Goal: Task Accomplishment & Management: Manage account settings

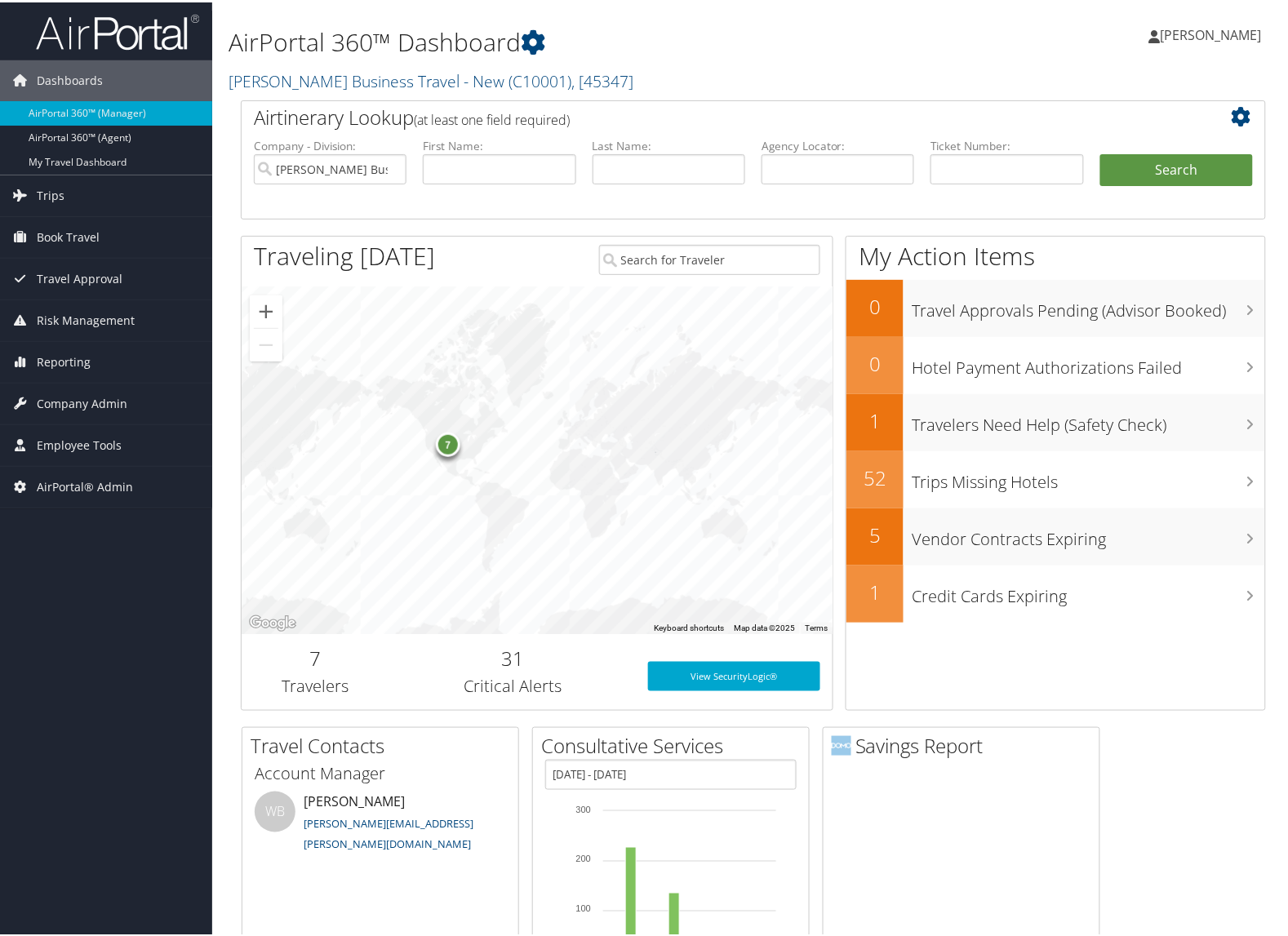
click at [275, 83] on link "Christopherson Business Travel - New ( C10001 ) , [ 45347 ]" at bounding box center [431, 78] width 405 height 22
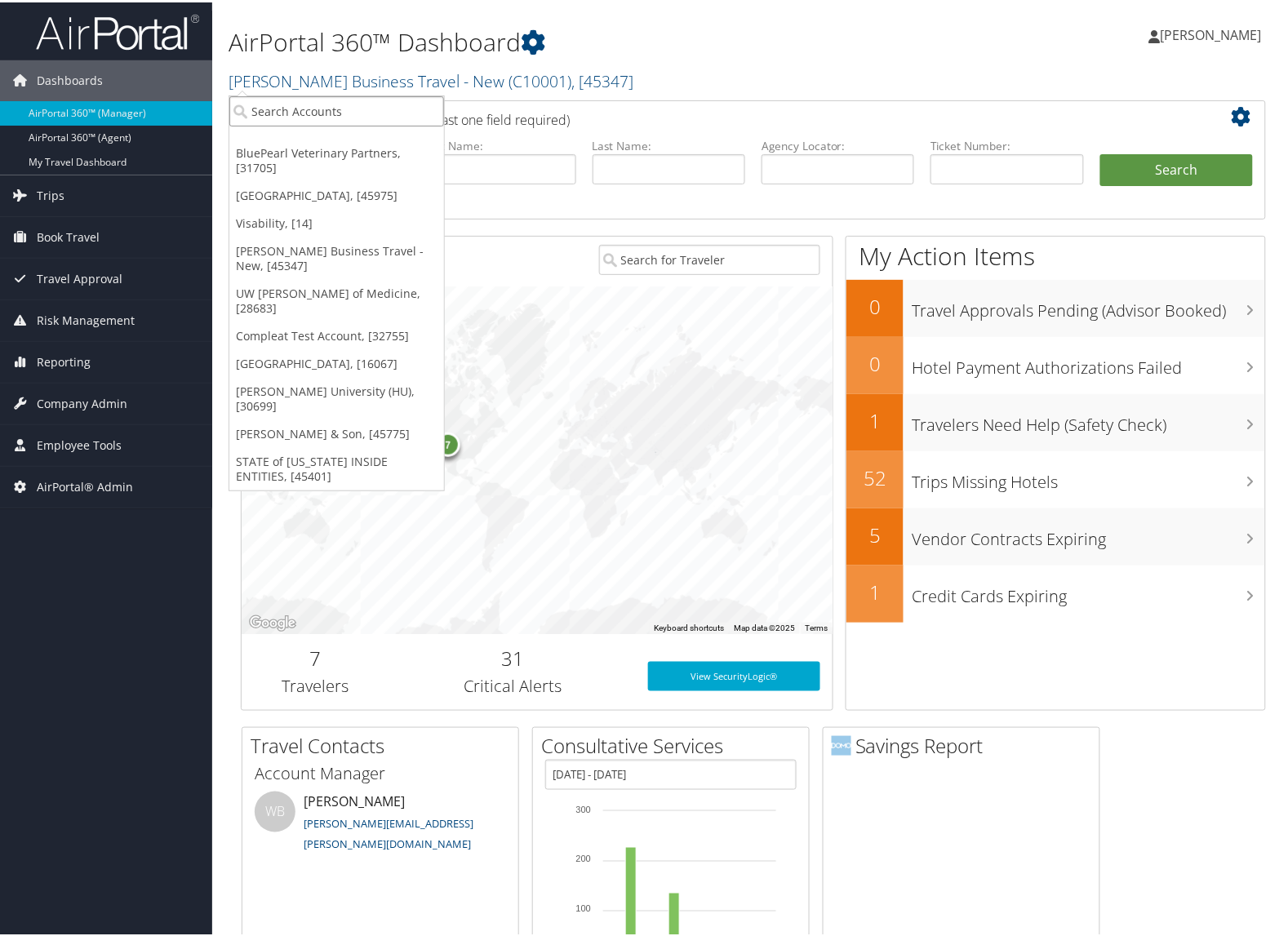
click at [274, 111] on input "search" at bounding box center [337, 109] width 214 height 31
type input "t"
type input "temple"
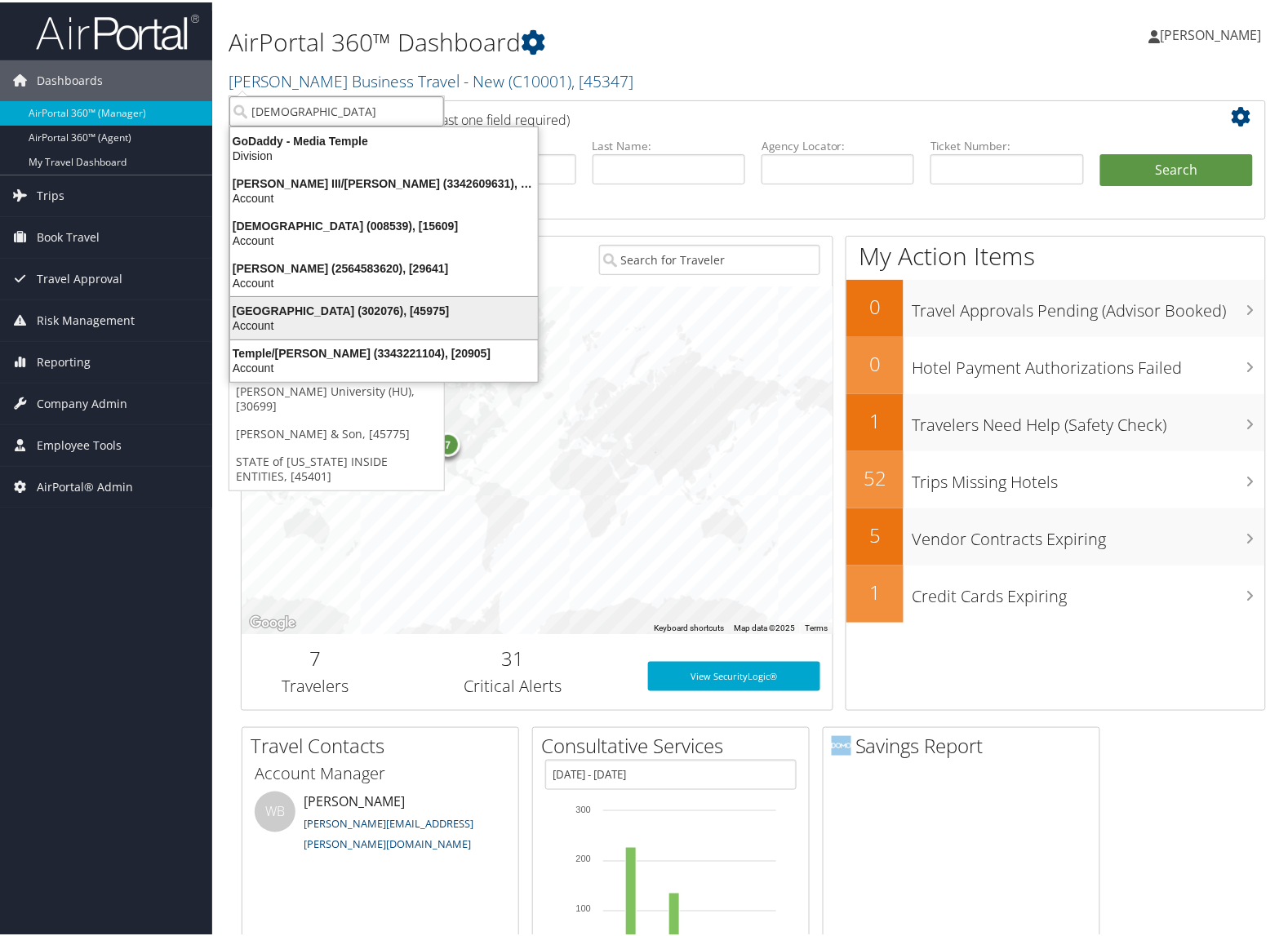
click at [286, 303] on div "Temple University (302076), [45975]" at bounding box center [384, 308] width 327 height 14
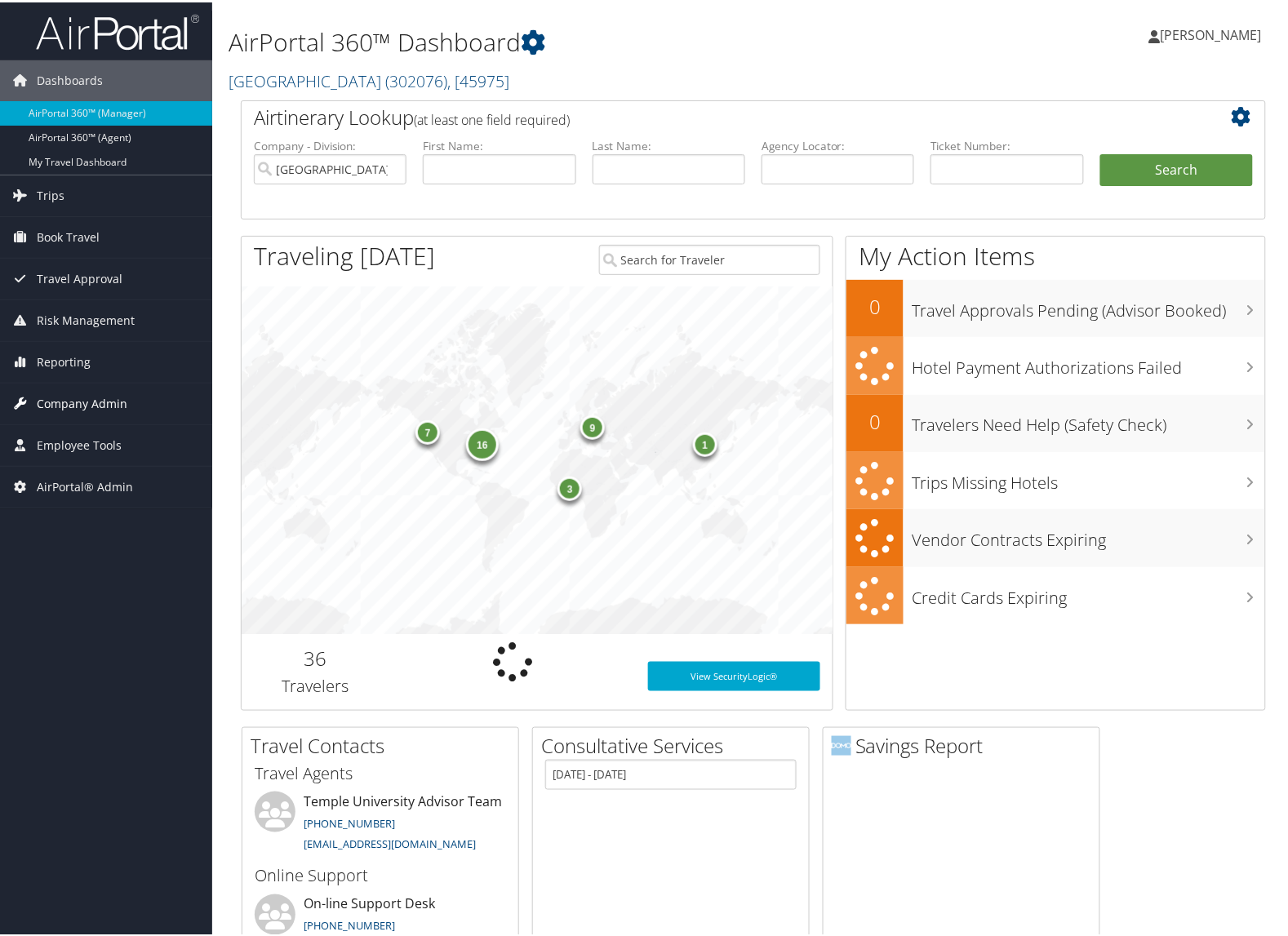
click at [81, 410] on span "Company Admin" at bounding box center [81, 401] width 91 height 41
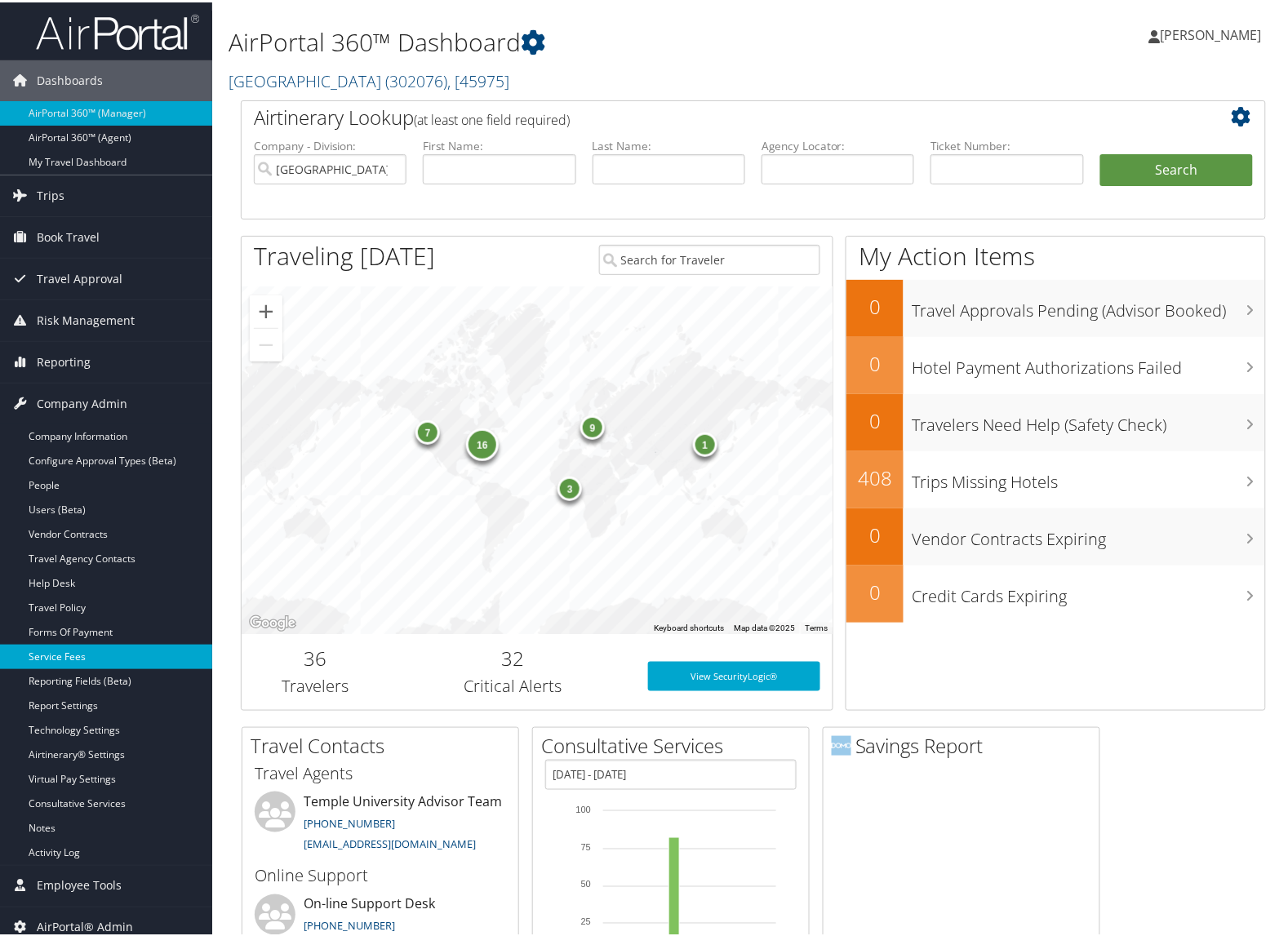
click at [83, 645] on link "Service Fees" at bounding box center [106, 655] width 212 height 25
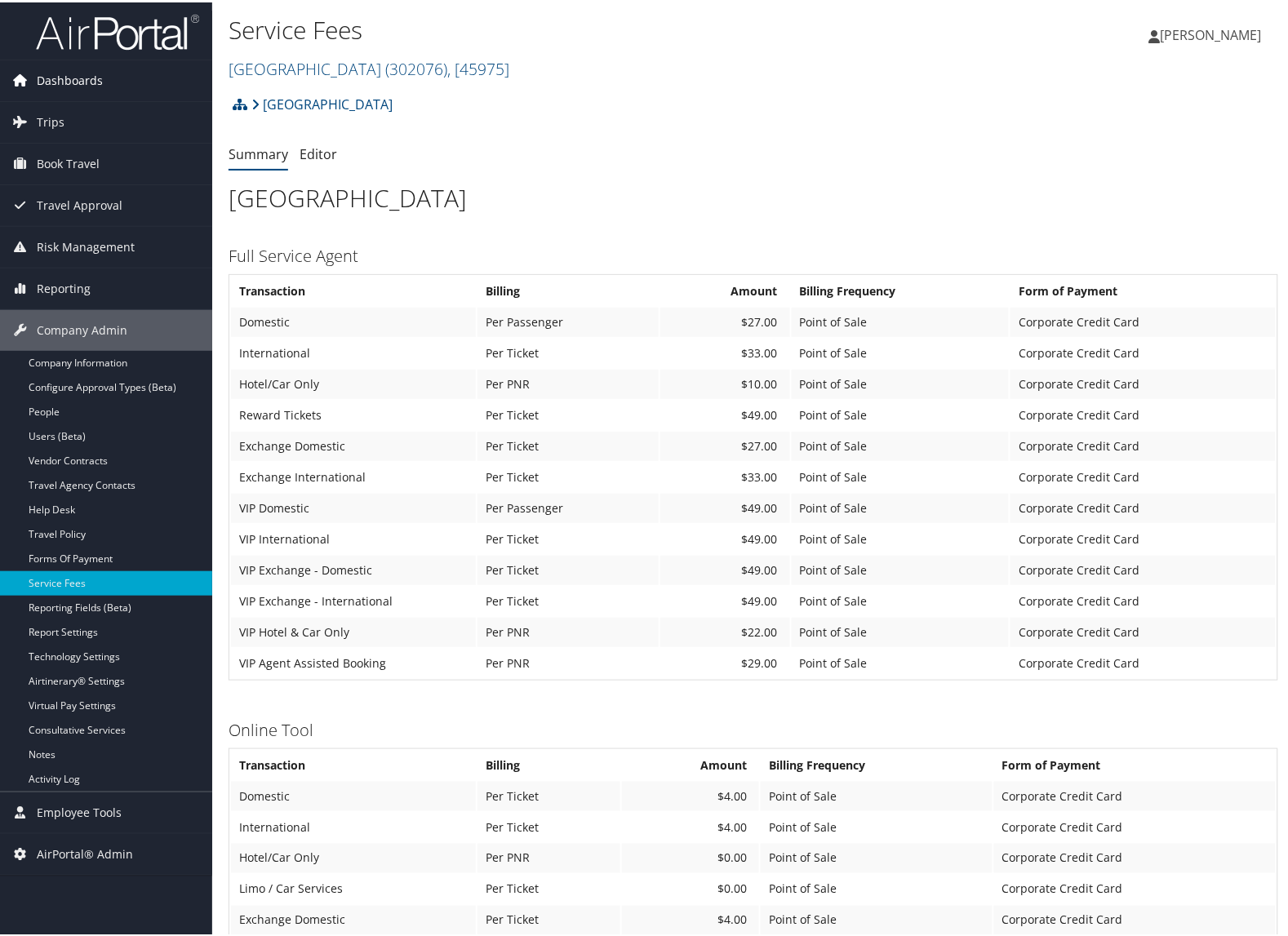
click at [96, 71] on span "Dashboards" at bounding box center [69, 78] width 66 height 41
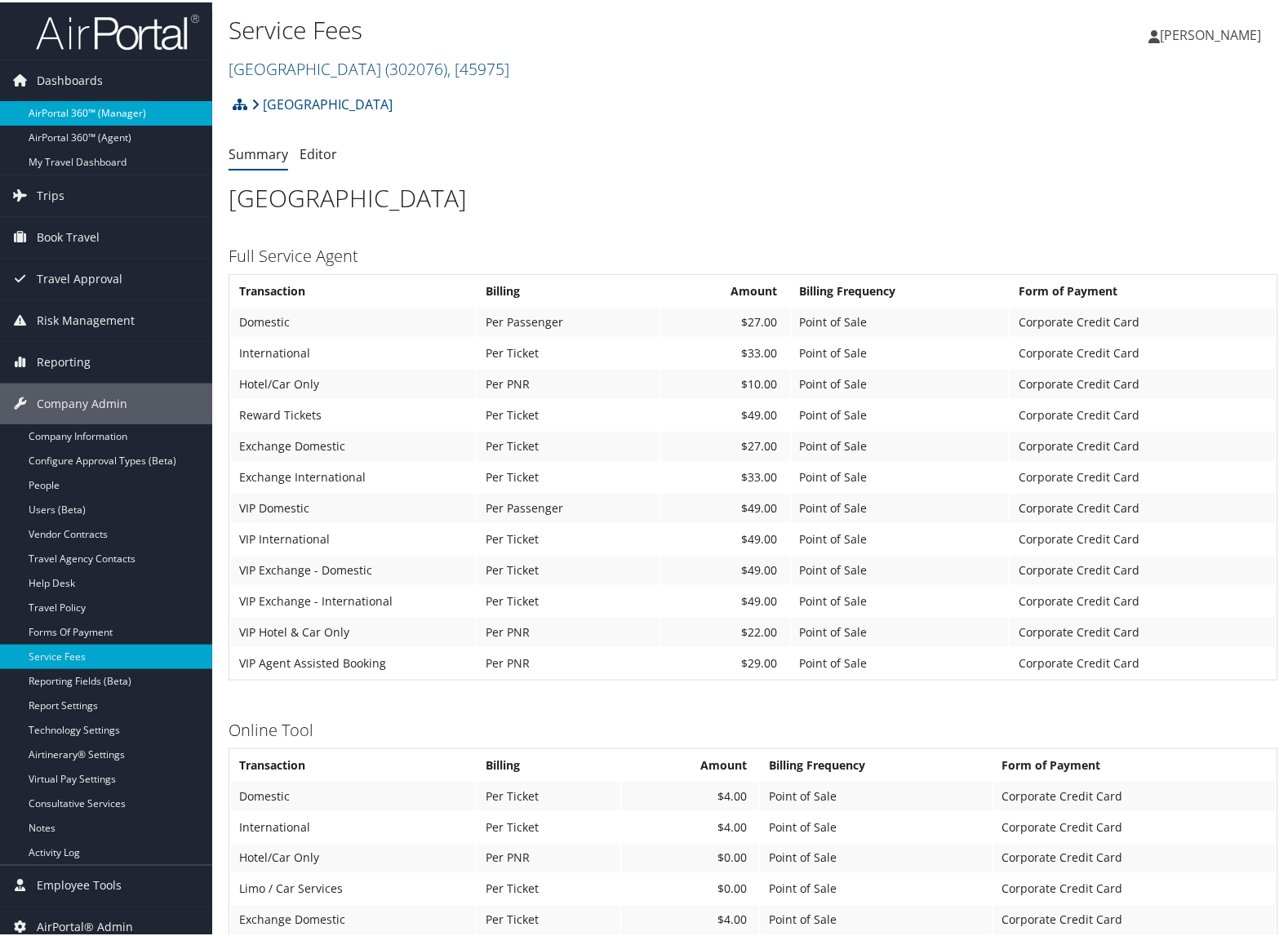
click at [80, 108] on link "AirPortal 360™ (Manager)" at bounding box center [106, 111] width 212 height 25
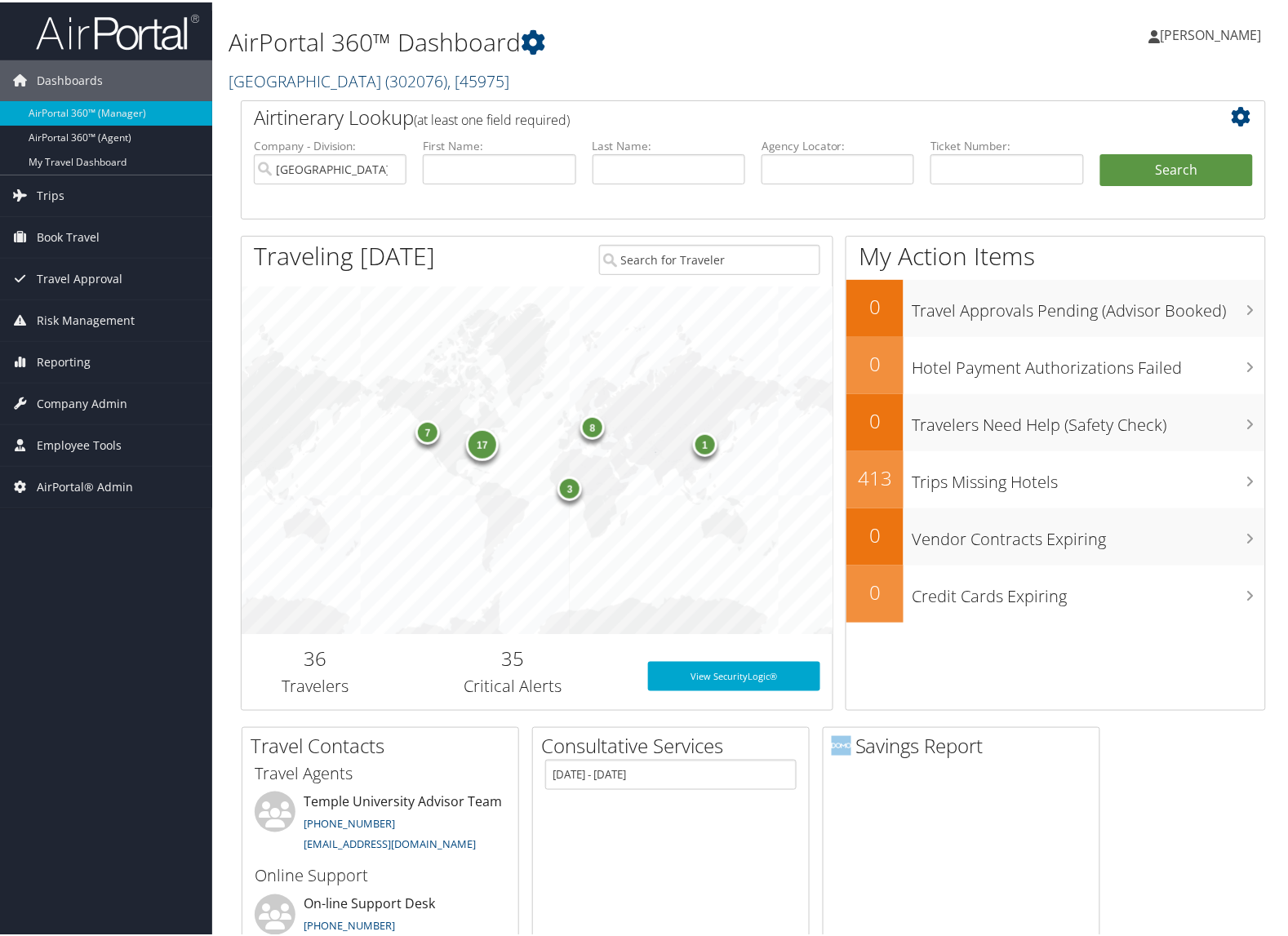
click at [418, 68] on span "( 302076 )" at bounding box center [415, 78] width 62 height 22
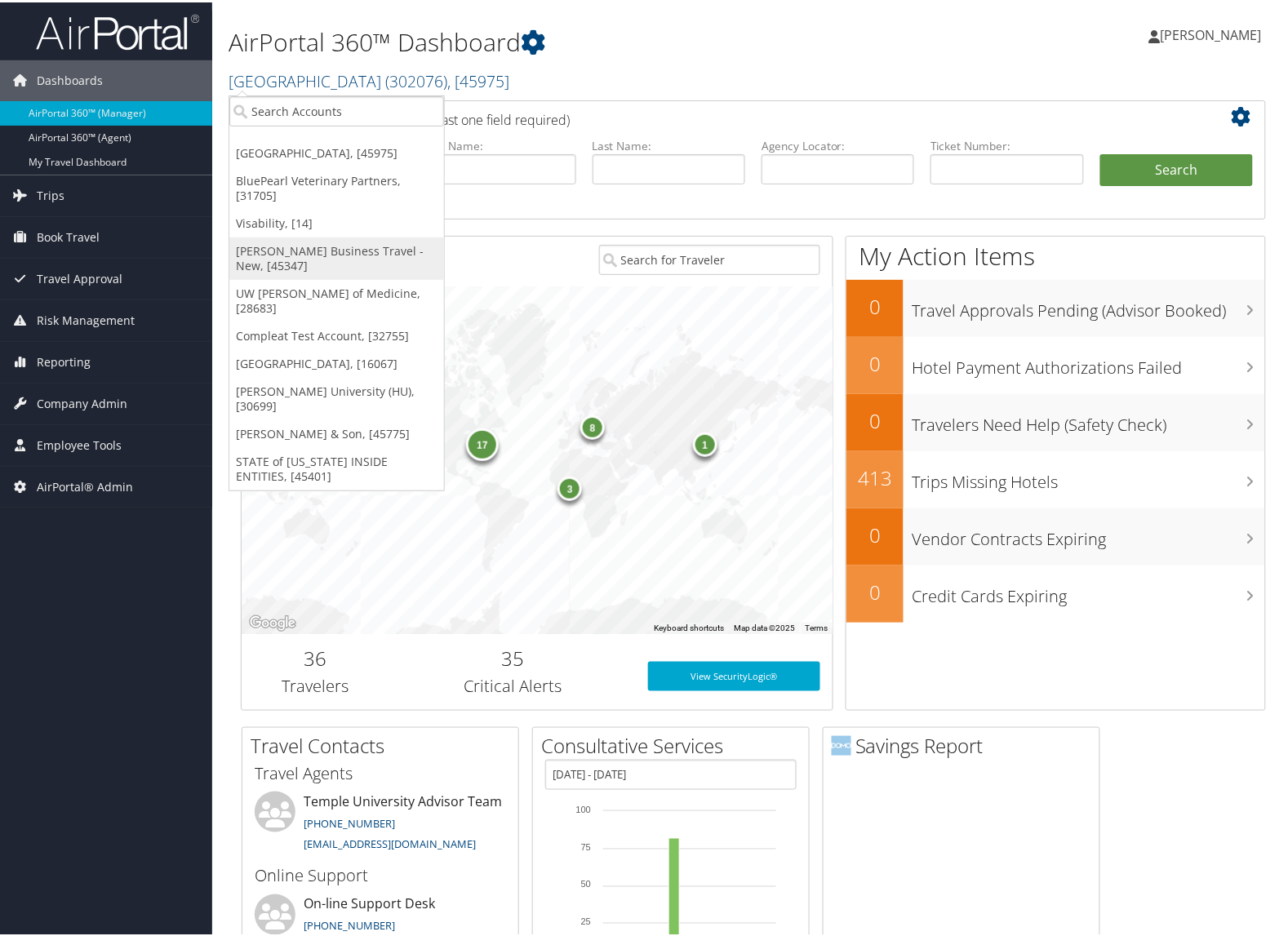
click at [285, 242] on link "[PERSON_NAME] Business Travel - New, [45347]" at bounding box center [337, 256] width 214 height 42
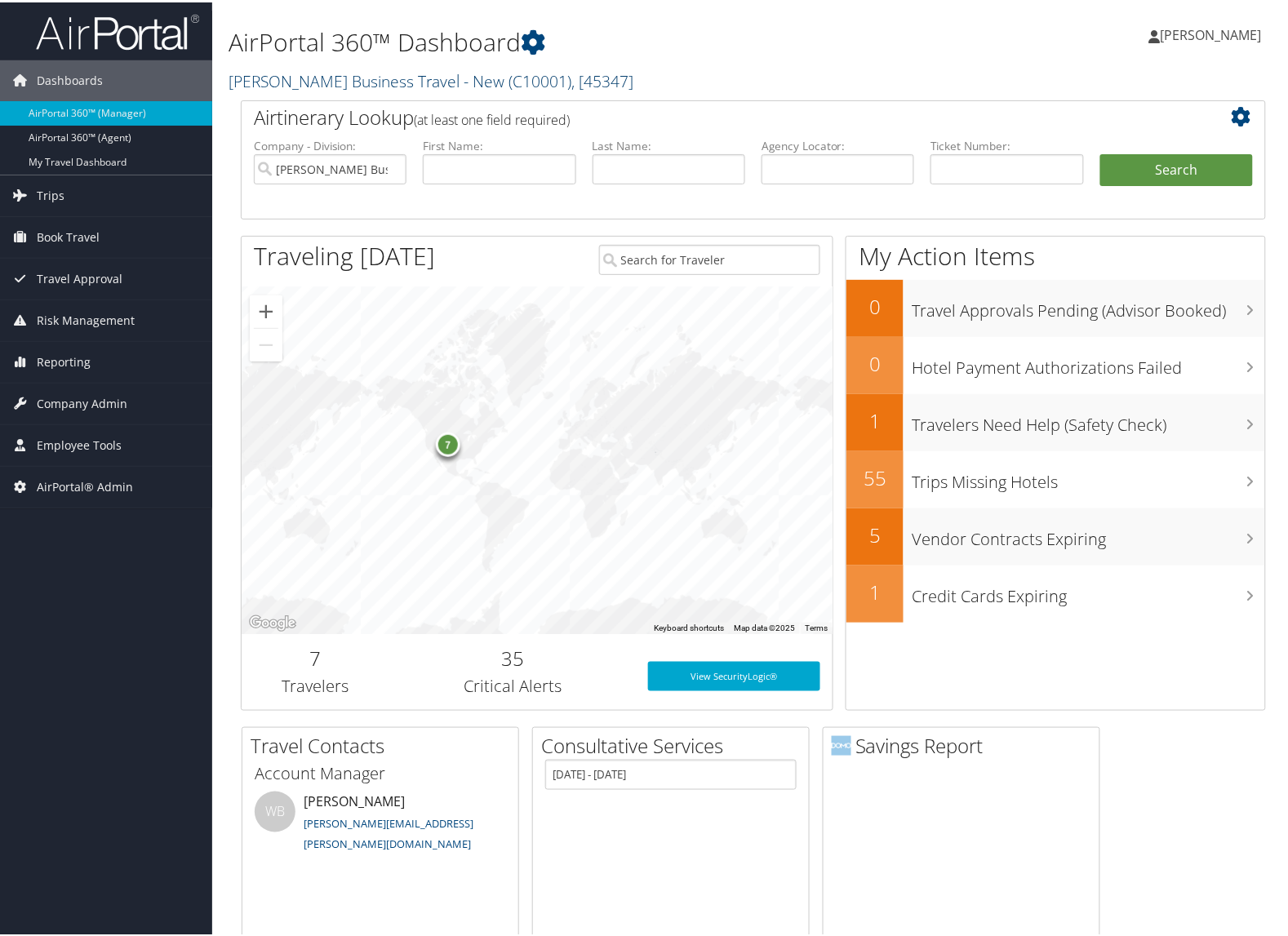
click at [332, 78] on link "[PERSON_NAME] Business Travel - New ( C10001 ) , [ 45347 ]" at bounding box center [431, 78] width 405 height 22
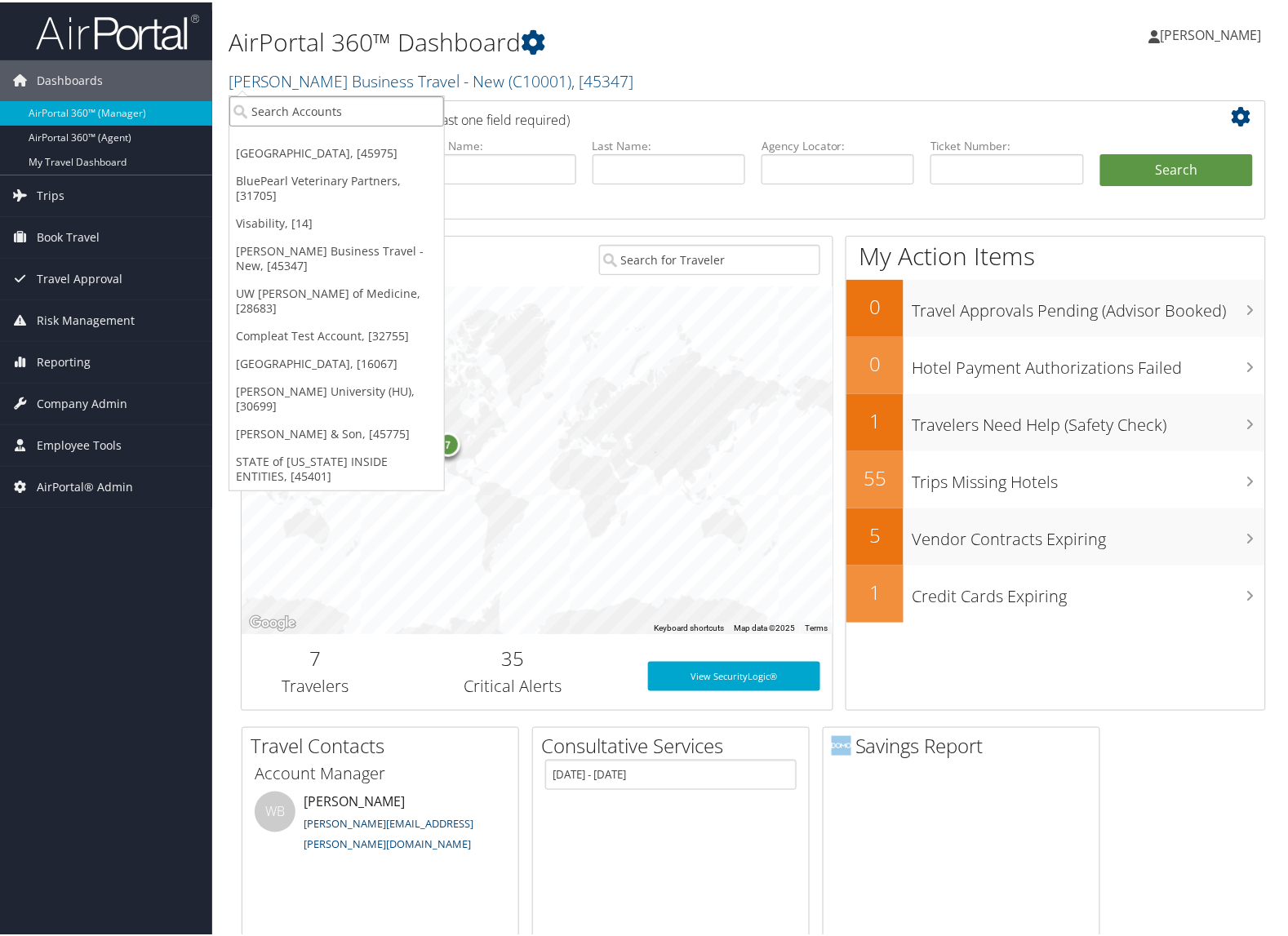
click at [328, 99] on input "search" at bounding box center [337, 109] width 214 height 31
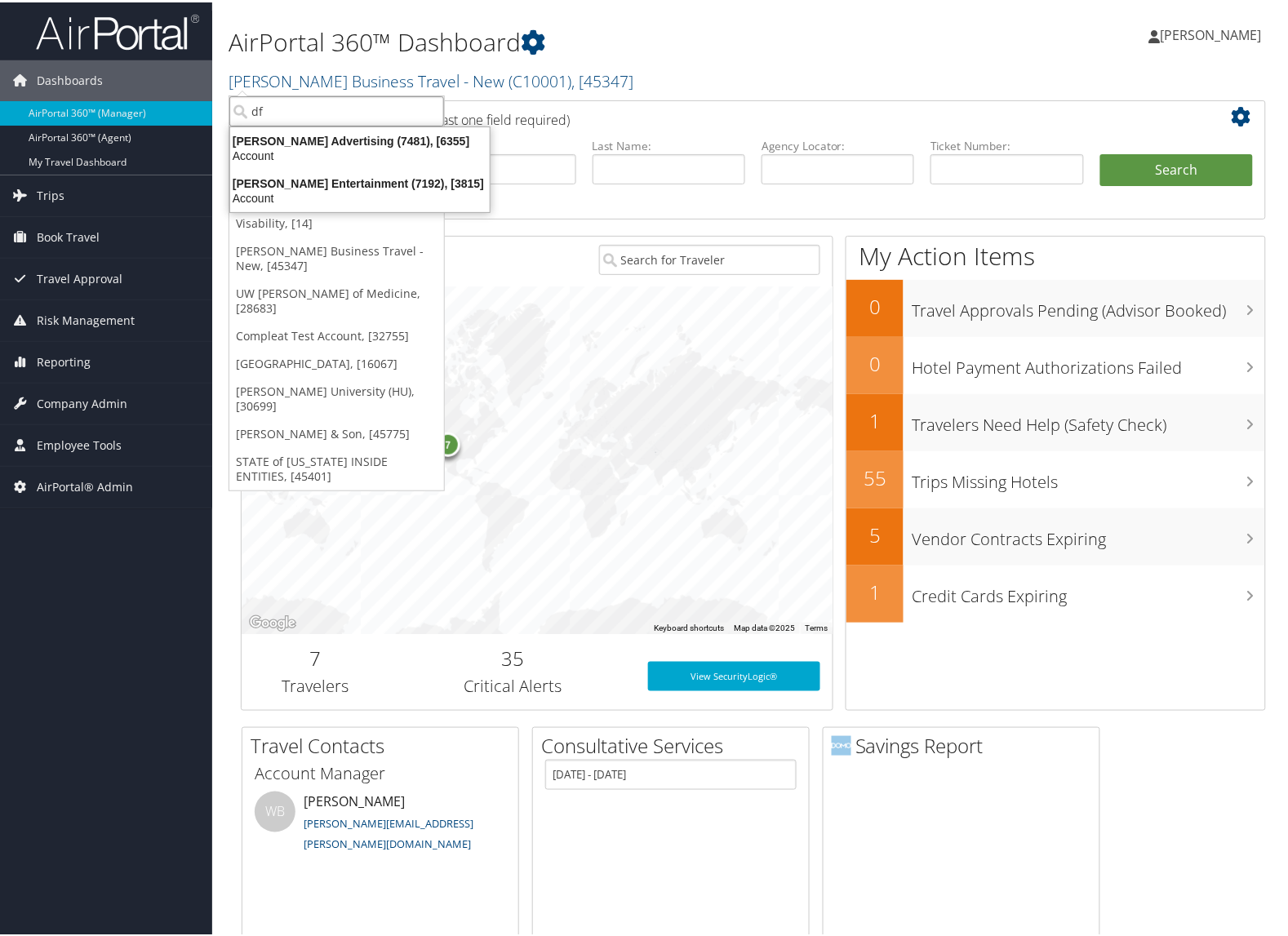
type input "d"
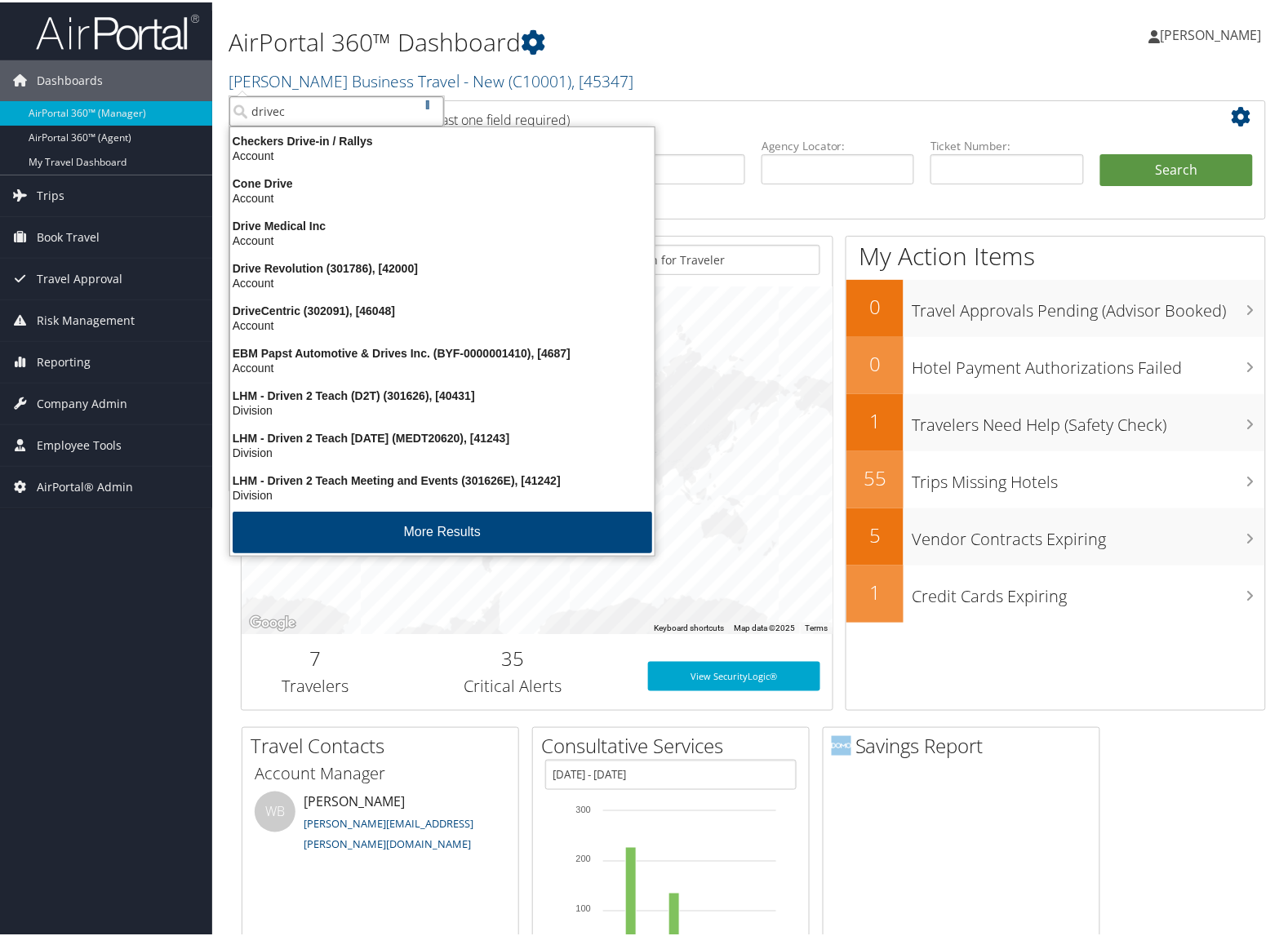
type input "drivece"
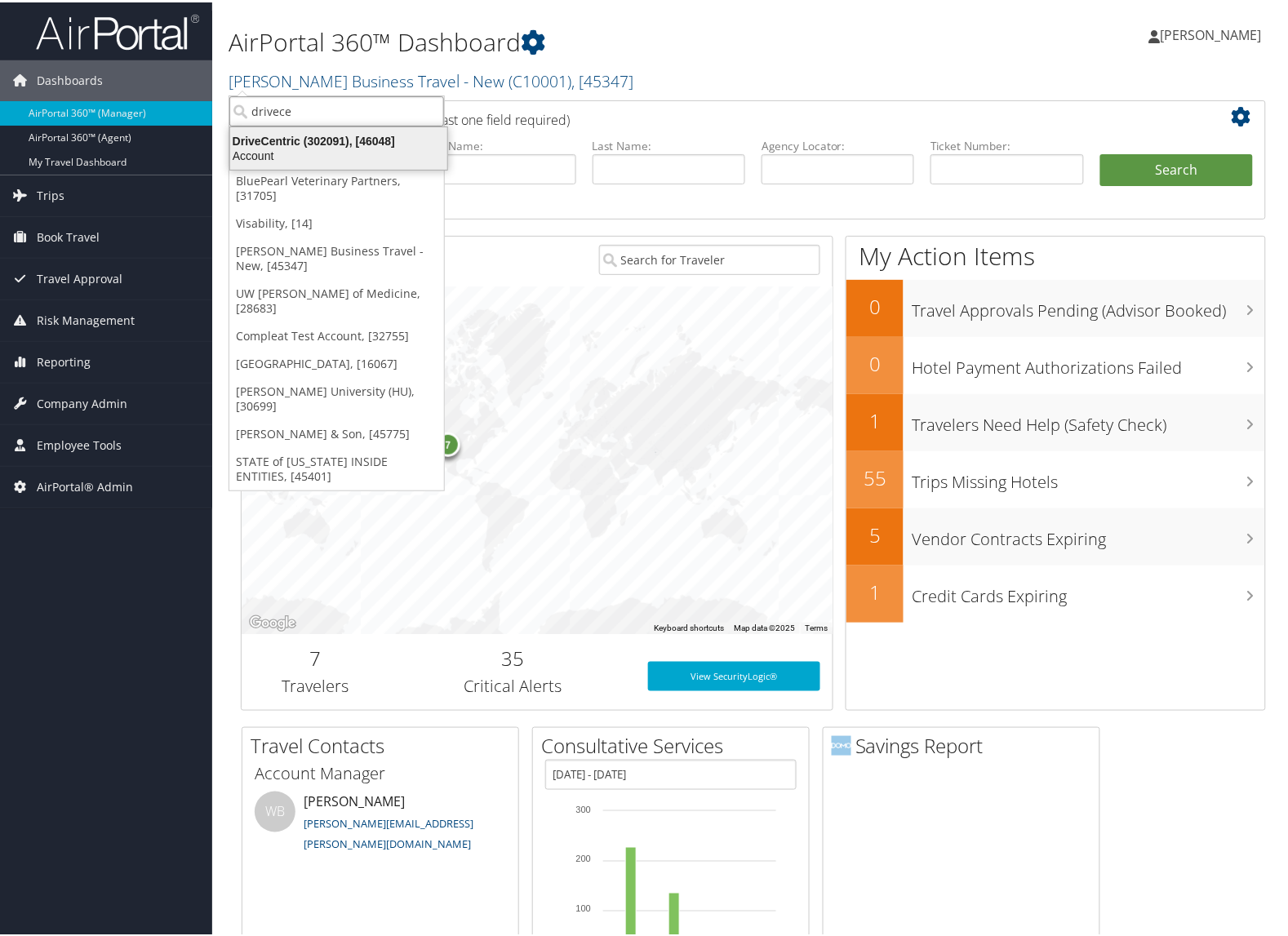
click at [307, 151] on div "Account" at bounding box center [338, 153] width 236 height 14
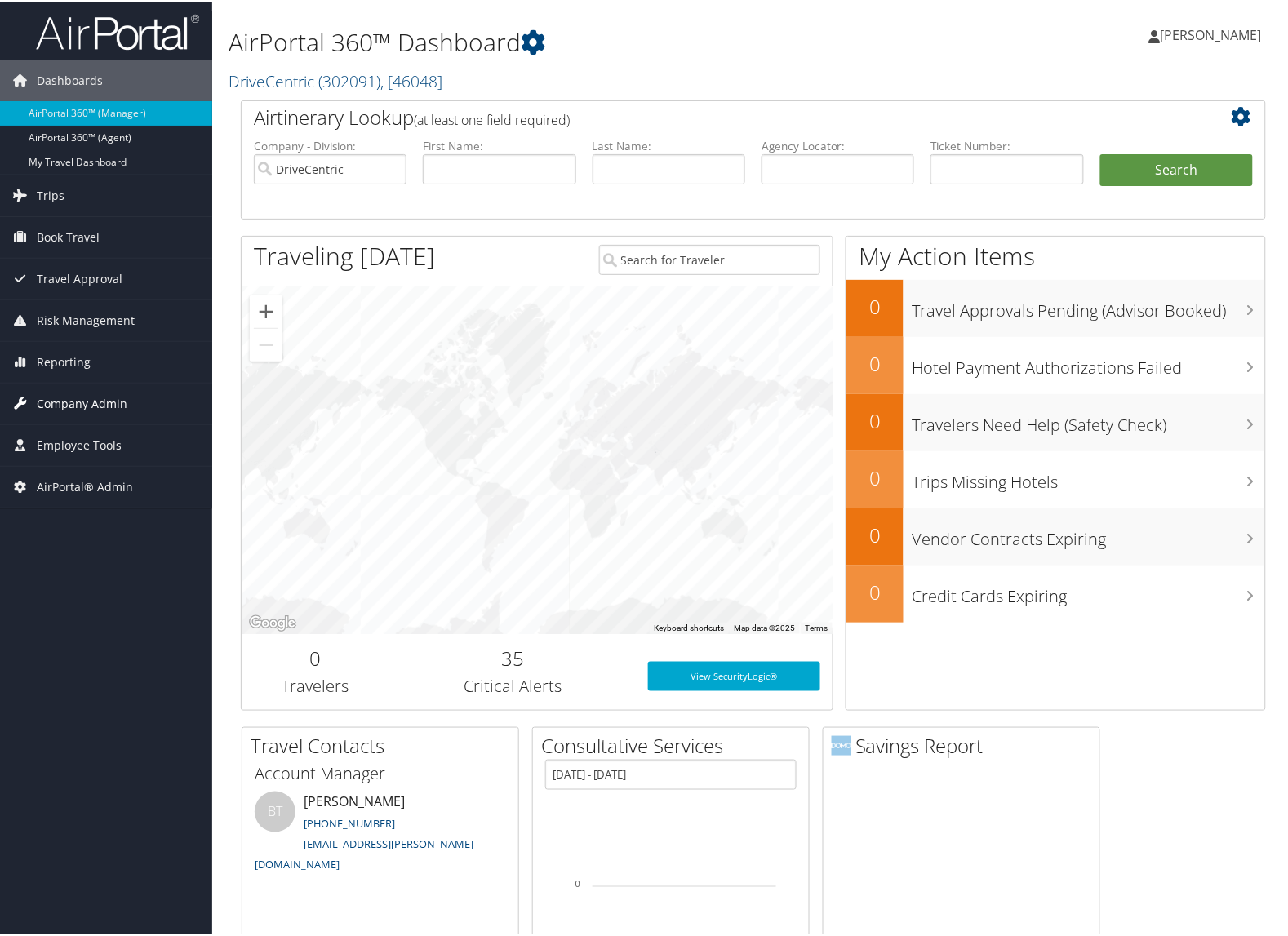
click at [79, 411] on span "Company Admin" at bounding box center [81, 401] width 91 height 41
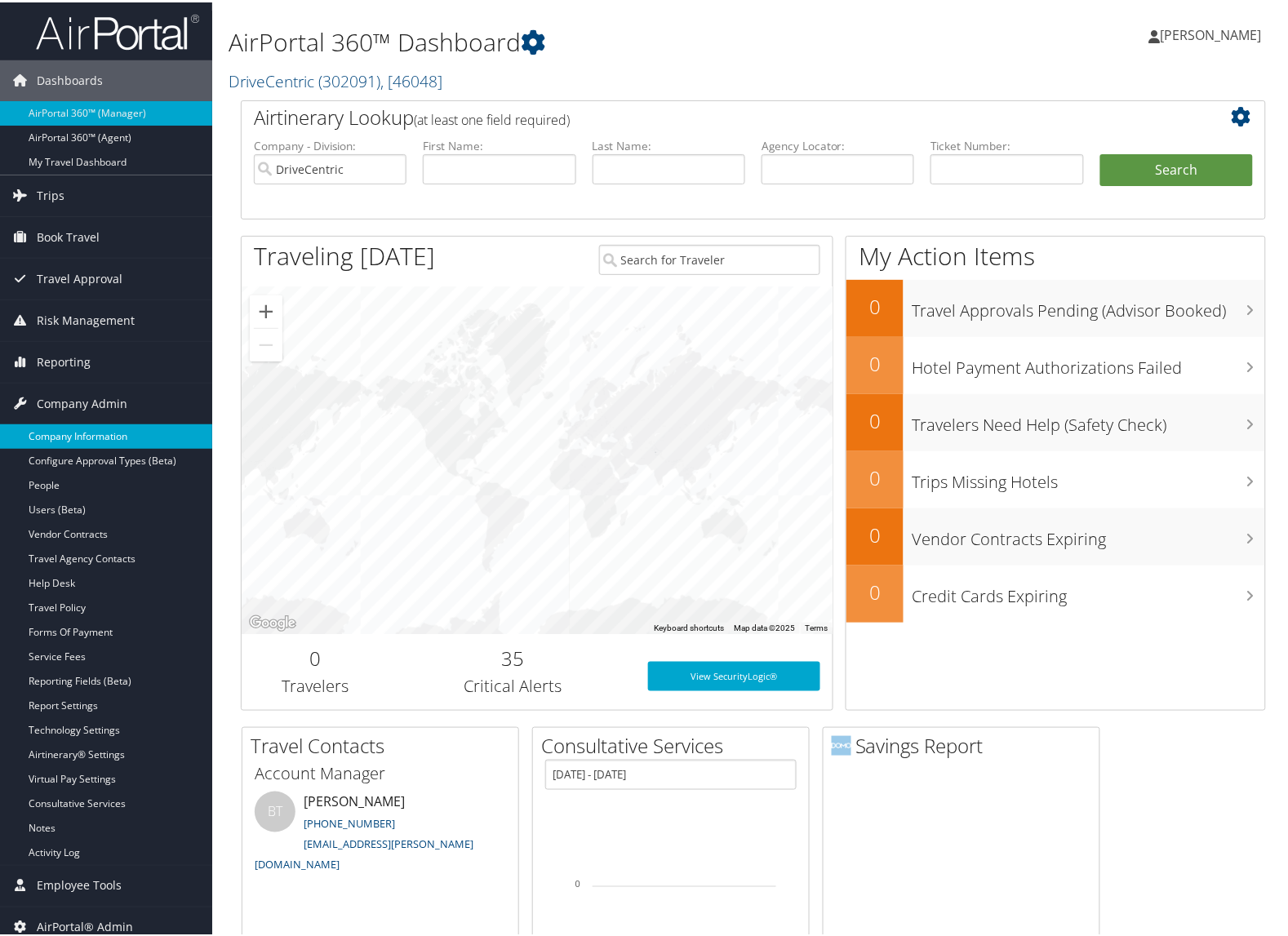
click at [78, 433] on link "Company Information" at bounding box center [106, 435] width 212 height 25
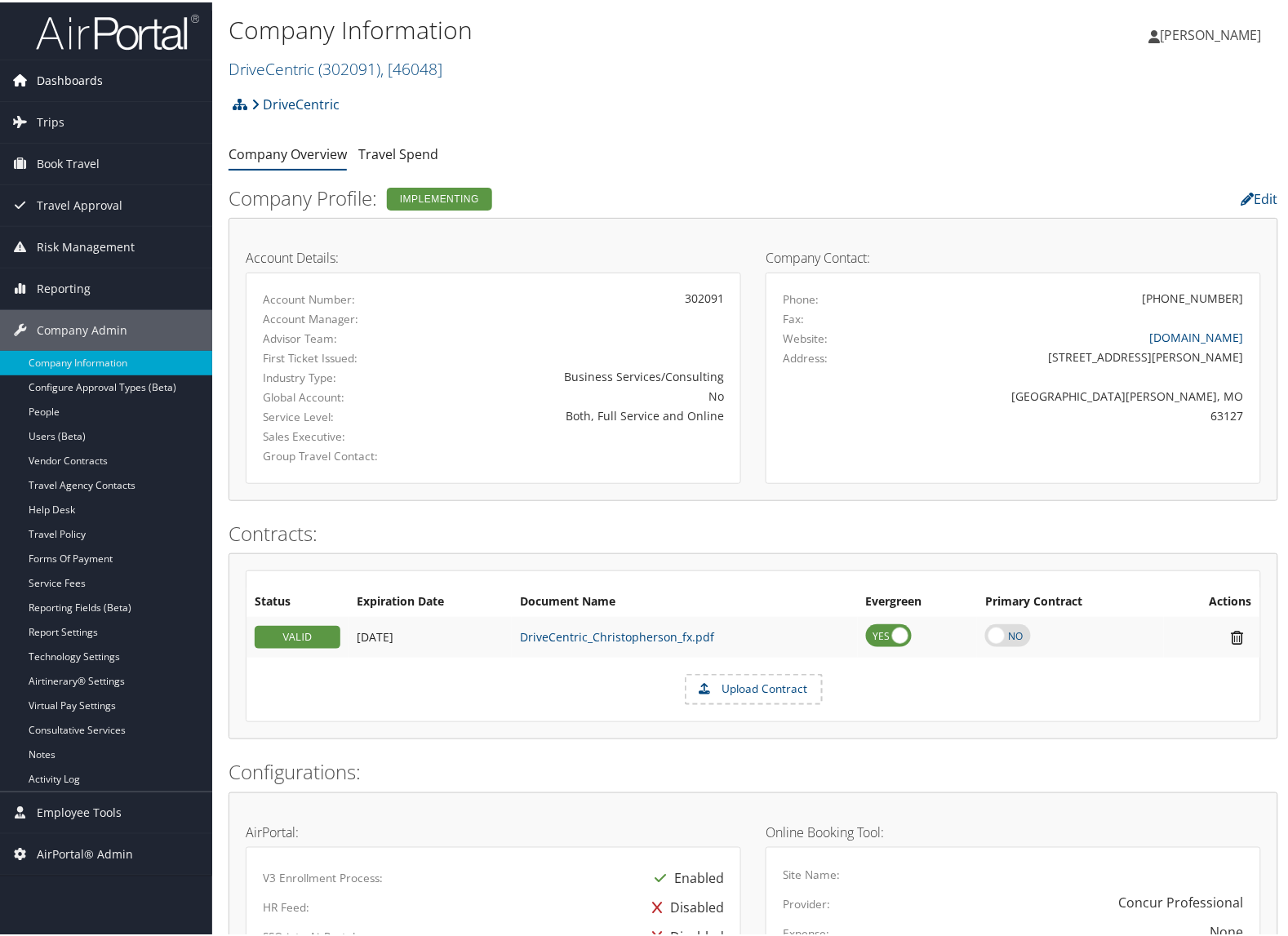
click at [91, 83] on span "Dashboards" at bounding box center [69, 78] width 66 height 41
